Goal: Transaction & Acquisition: Purchase product/service

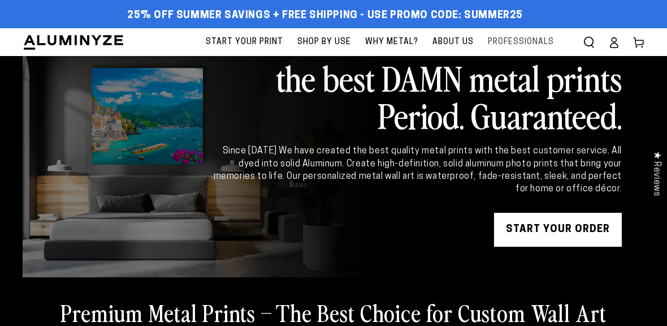
click at [524, 37] on span "Professionals" at bounding box center [521, 42] width 66 height 14
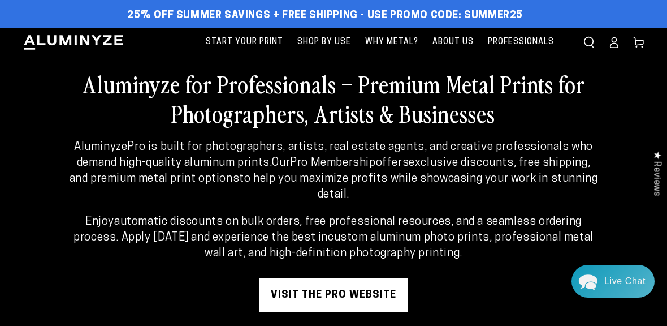
click at [613, 41] on ellipse at bounding box center [613, 39] width 5 height 5
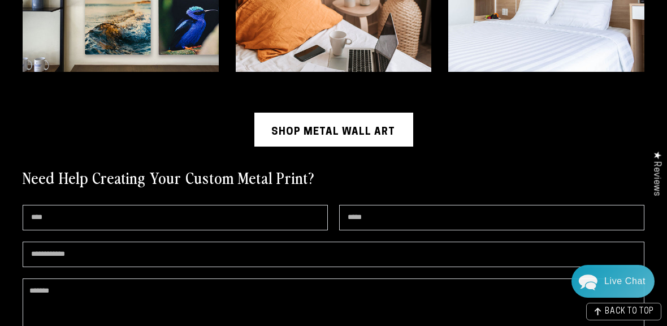
scroll to position [2600, 0]
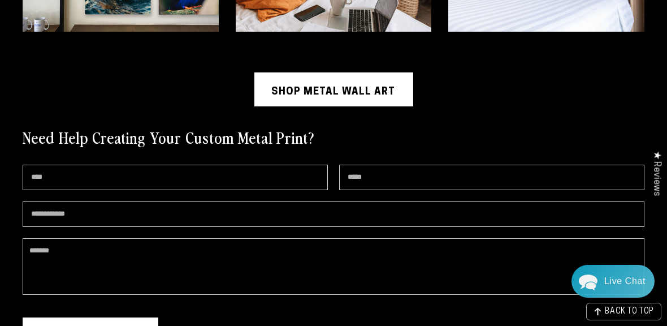
click at [317, 72] on link "Shop Metal Wall Art" at bounding box center [333, 89] width 159 height 34
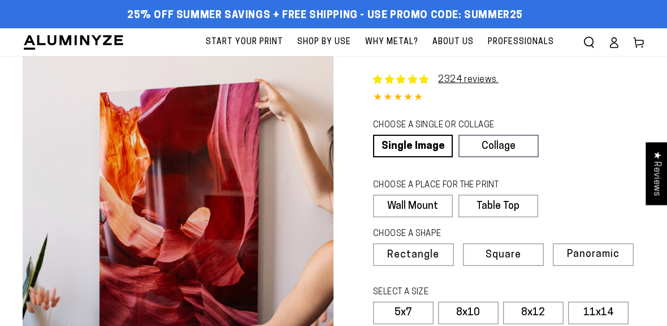
select select "**********"
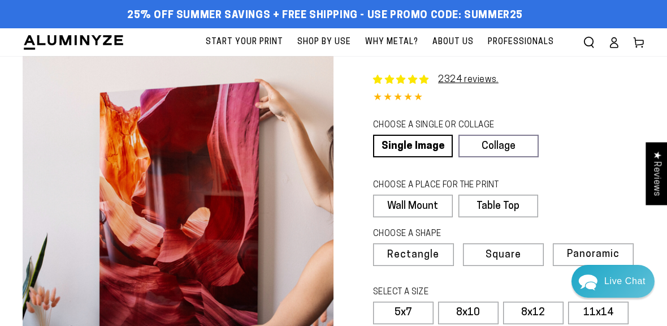
scroll to position [113, 0]
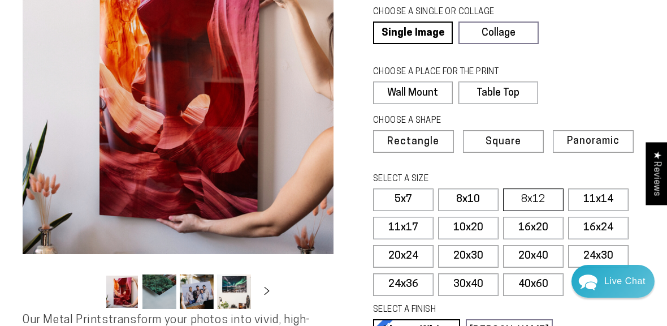
click at [531, 198] on label "8x12" at bounding box center [533, 199] width 60 height 23
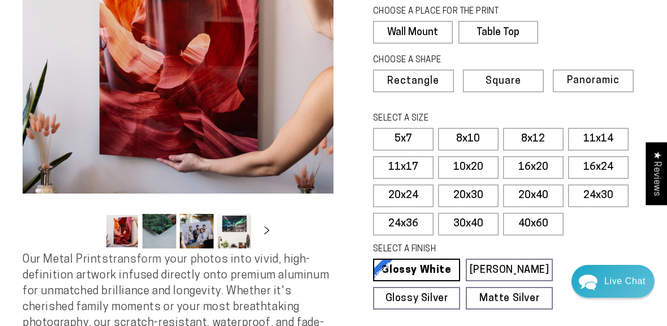
scroll to position [283, 0]
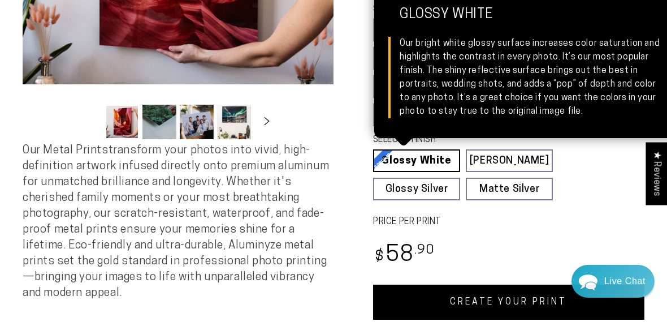
click at [415, 157] on link "Glossy White Glossy White Our bright white glossy surface increases color satur…" at bounding box center [416, 160] width 87 height 23
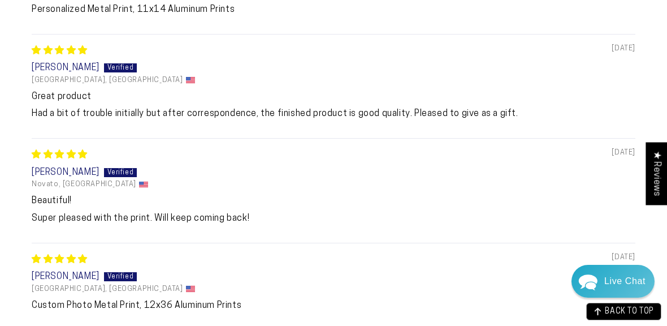
scroll to position [1243, 0]
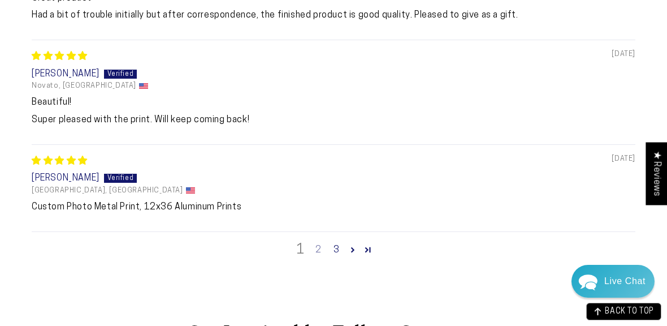
click at [316, 243] on link "2" at bounding box center [318, 250] width 18 height 14
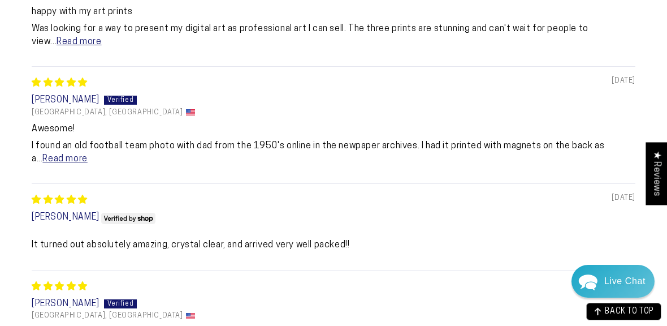
scroll to position [1282, 0]
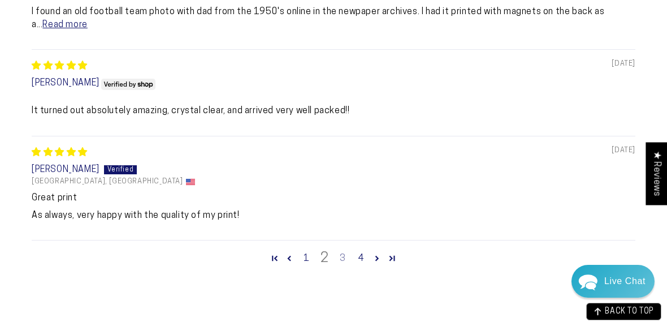
click at [342, 252] on link "3" at bounding box center [342, 258] width 18 height 14
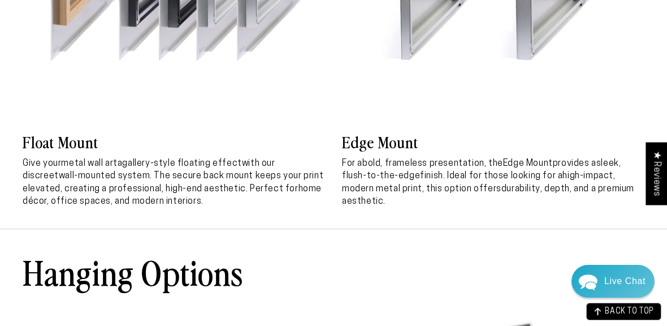
scroll to position [3768, 0]
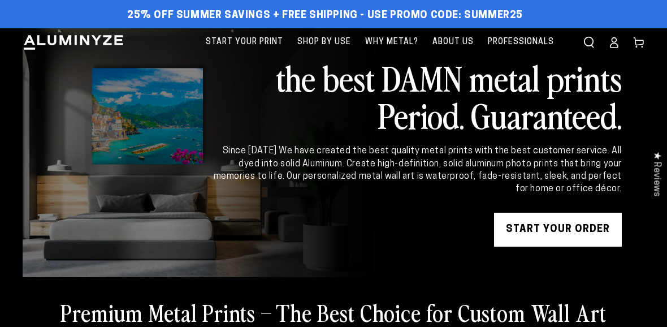
click at [614, 44] on icon at bounding box center [613, 42] width 11 height 11
